Goal: Transaction & Acquisition: Purchase product/service

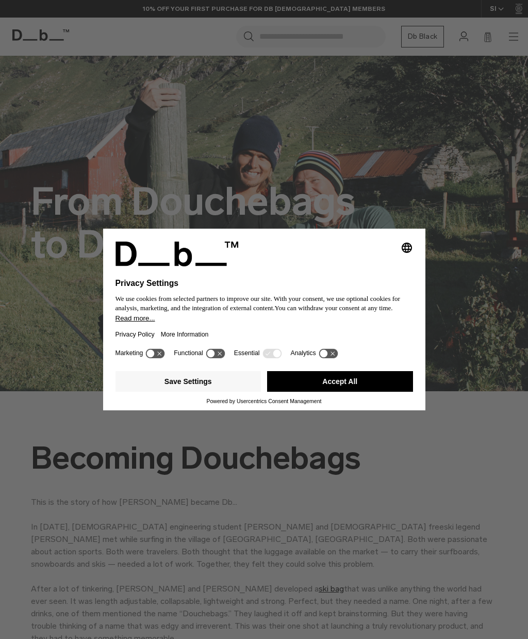
click at [324, 382] on button "Accept All" at bounding box center [340, 381] width 146 height 21
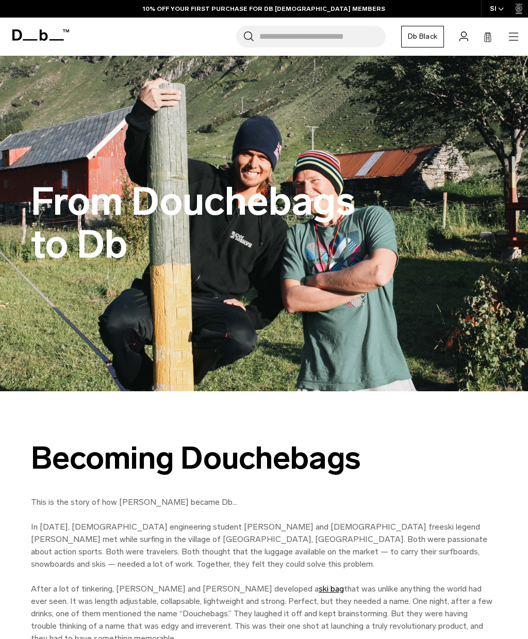
click at [512, 40] on icon "button" at bounding box center [513, 40] width 9 height 1
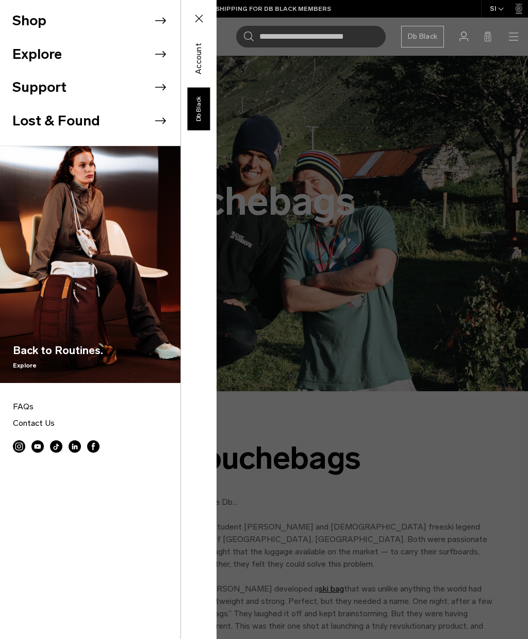
click at [21, 28] on button "Shop" at bounding box center [29, 20] width 34 height 21
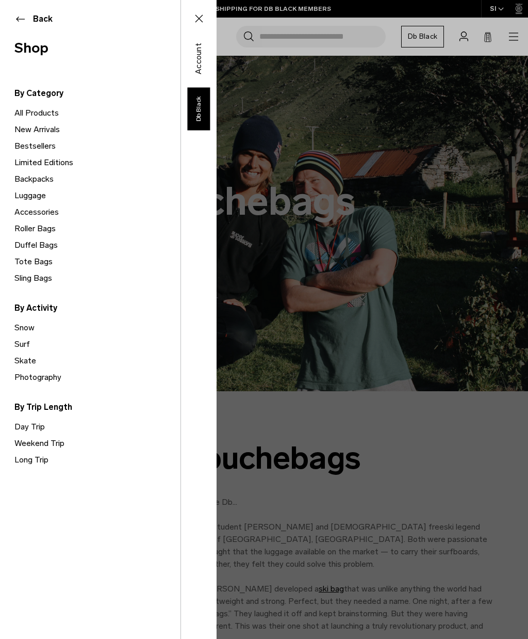
click at [29, 130] on link "New Arrivals" at bounding box center [97, 129] width 166 height 17
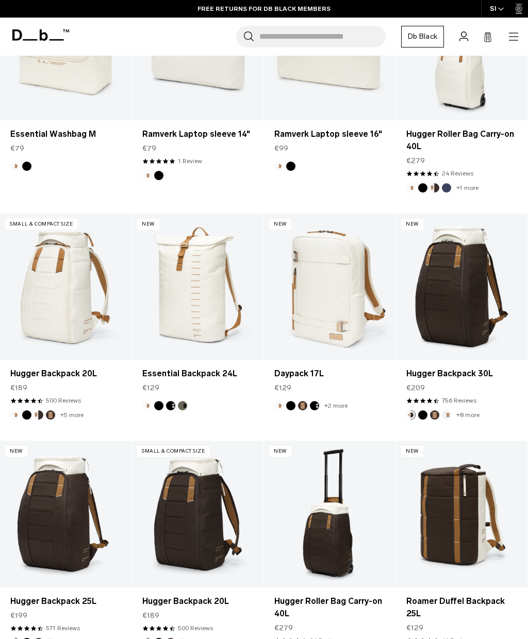
scroll to position [1331, 0]
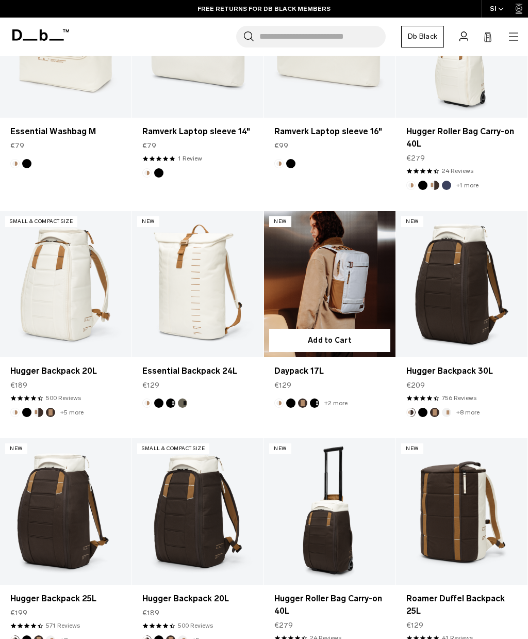
click at [318, 405] on button "Charcoal Grey" at bounding box center [314, 402] width 9 height 9
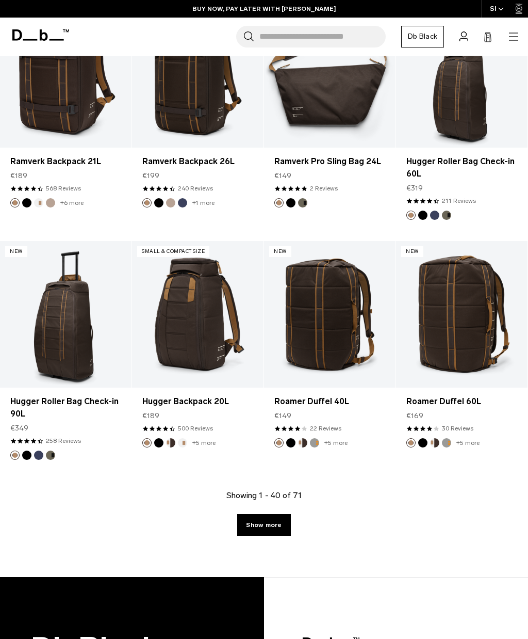
scroll to position [2233, 0]
